Goal: Submit feedback/report problem

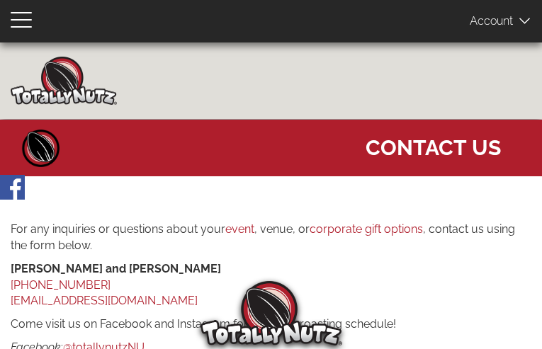
type input "sRWPeEzwQ"
type input "[EMAIL_ADDRESS][DOMAIN_NAME]"
type input "6595762429"
